Goal: Task Accomplishment & Management: Complete application form

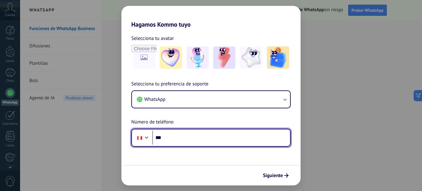
click at [174, 139] on input "***" at bounding box center [221, 137] width 138 height 14
type input "**********"
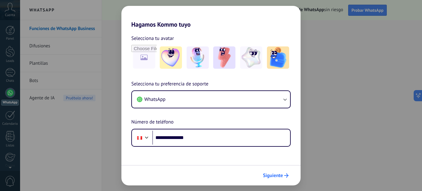
click at [287, 177] on button "Siguiente" at bounding box center [275, 175] width 31 height 11
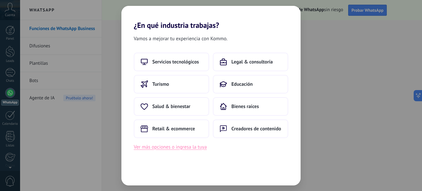
click at [170, 149] on button "Ver más opciones o ingresa la tuya" at bounding box center [170, 147] width 73 height 8
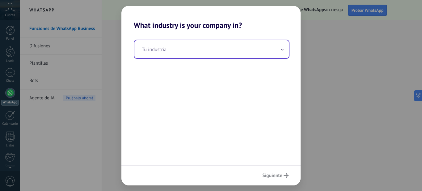
click at [222, 58] on input "text" at bounding box center [211, 49] width 154 height 18
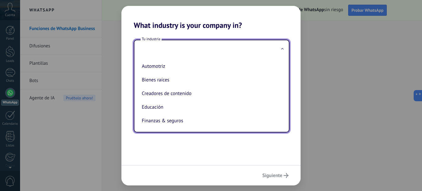
click at [284, 176] on div "Siguiente" at bounding box center [210, 175] width 179 height 20
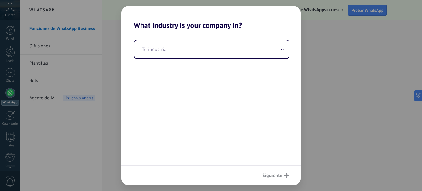
click at [284, 176] on div "Siguiente" at bounding box center [210, 175] width 179 height 20
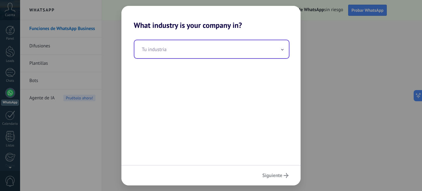
click at [255, 49] on input "text" at bounding box center [211, 49] width 154 height 18
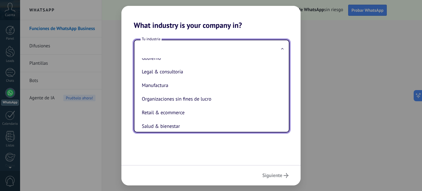
scroll to position [77, 0]
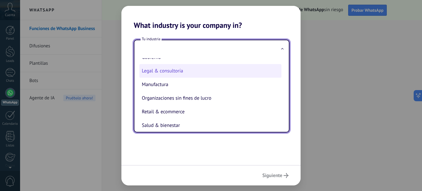
click at [183, 66] on li "Legal & consultoría" at bounding box center [210, 71] width 142 height 14
type input "**********"
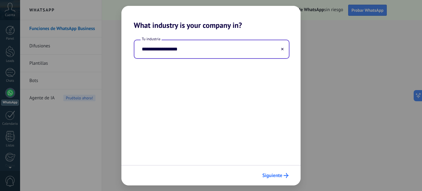
click at [273, 177] on span "Siguiente" at bounding box center [272, 175] width 20 height 4
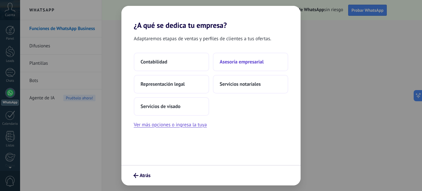
click at [247, 66] on button "Asesoría empresarial" at bounding box center [250, 62] width 75 height 19
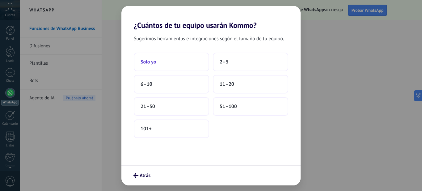
click at [193, 64] on button "Solo yo" at bounding box center [171, 62] width 75 height 19
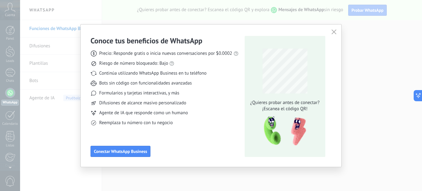
click at [334, 36] on button "button" at bounding box center [334, 32] width 8 height 9
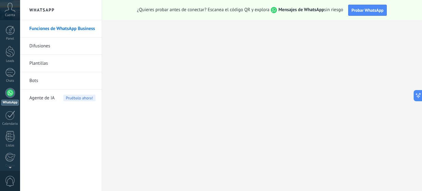
scroll to position [66, 0]
